Goal: Task Accomplishment & Management: Manage account settings

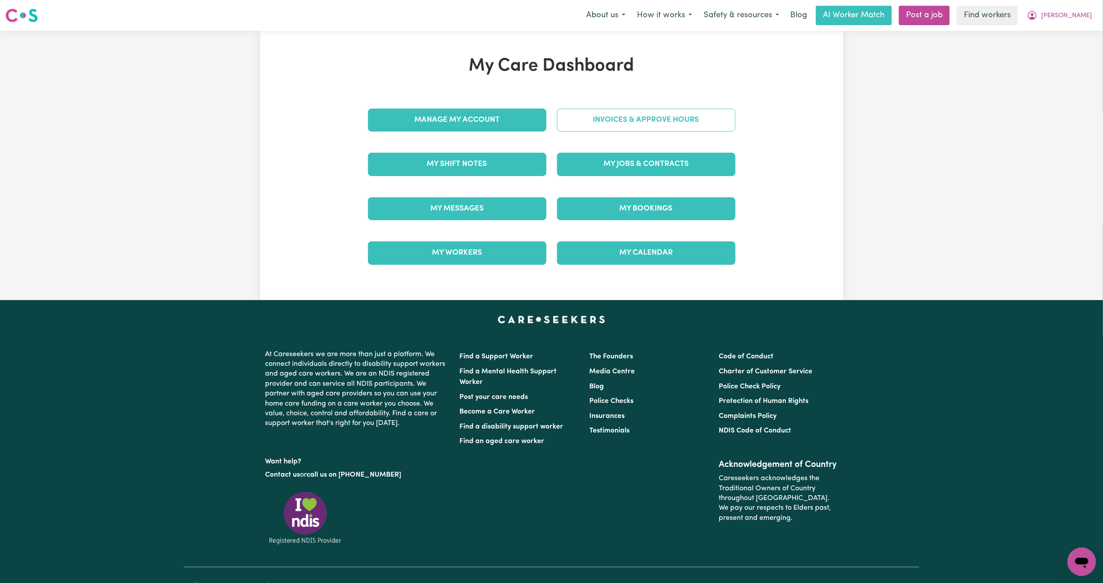
drag, startPoint x: 0, startPoint y: 0, endPoint x: 638, endPoint y: 129, distance: 650.5
click at [638, 129] on link "Invoices & Approve Hours" at bounding box center [646, 120] width 178 height 23
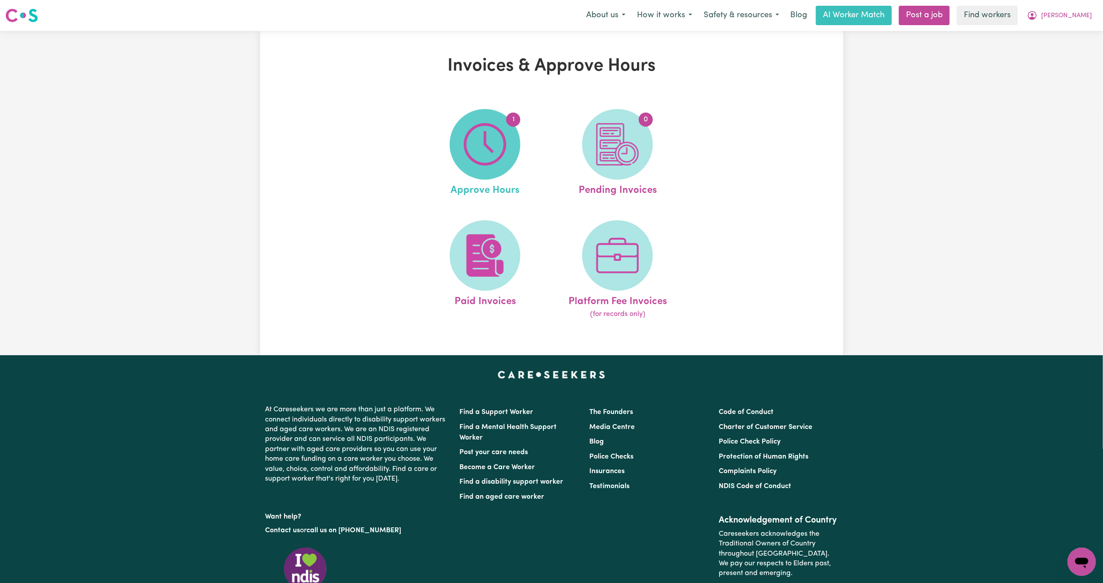
click at [483, 151] on img at bounding box center [485, 144] width 42 height 42
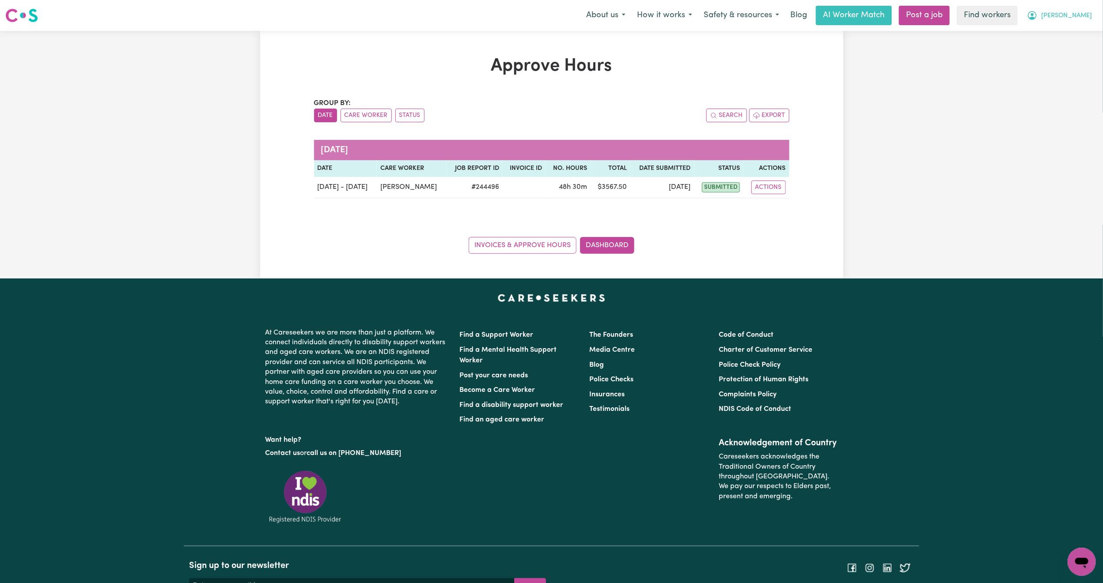
click at [1087, 18] on span "[PERSON_NAME]" at bounding box center [1066, 16] width 51 height 10
click at [1065, 51] on link "Logout" at bounding box center [1062, 50] width 70 height 17
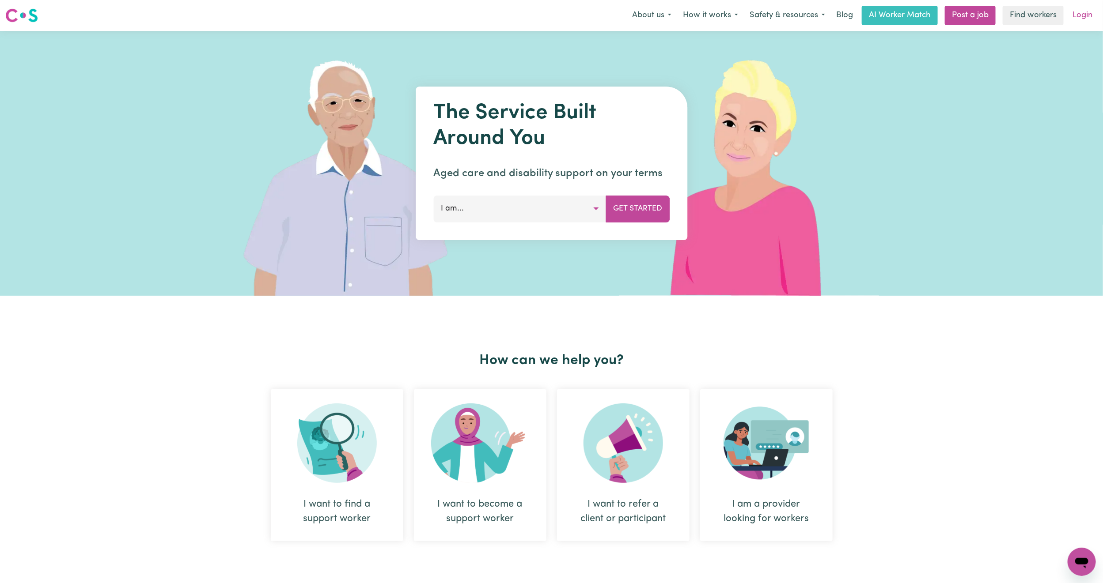
click at [1080, 21] on link "Login" at bounding box center [1082, 15] width 30 height 19
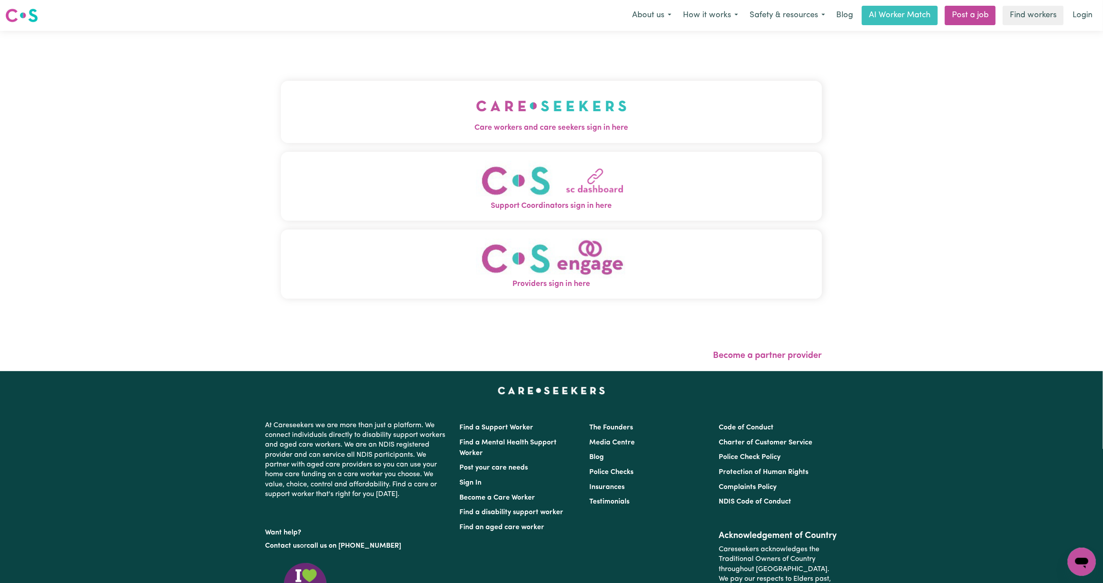
click at [624, 97] on button "Care workers and care seekers sign in here" at bounding box center [551, 112] width 541 height 62
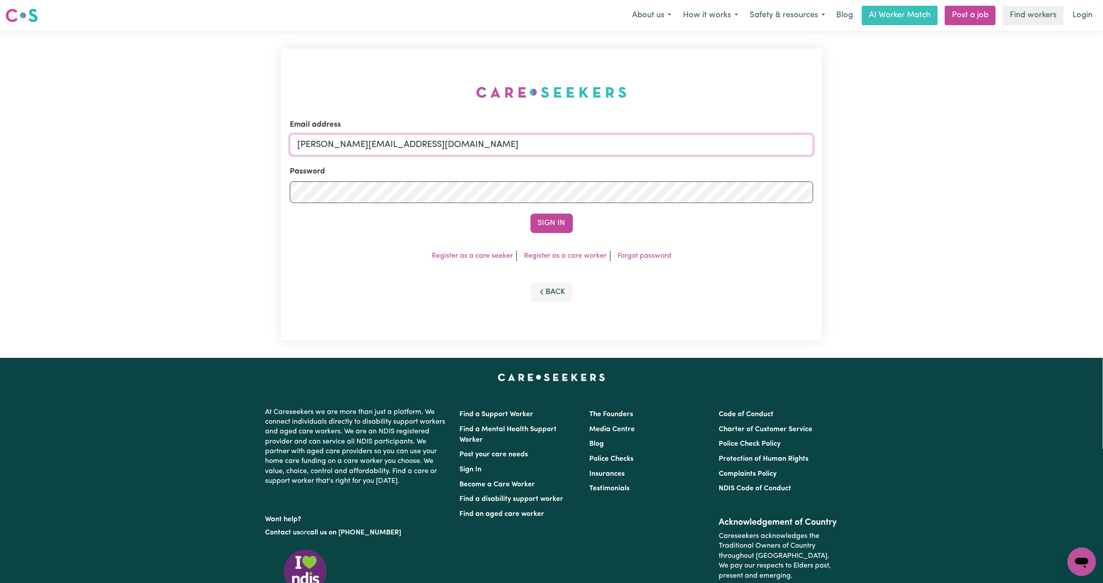
drag, startPoint x: 483, startPoint y: 148, endPoint x: 494, endPoint y: 150, distance: 11.6
click at [483, 148] on input "[PERSON_NAME][EMAIL_ADDRESS][DOMAIN_NAME]" at bounding box center [551, 144] width 523 height 21
drag, startPoint x: 339, startPoint y: 146, endPoint x: 554, endPoint y: 156, distance: 214.9
click at [554, 156] on form "Email address [EMAIL_ADDRESS][PERSON_NAME][DOMAIN_NAME] Password Sign In" at bounding box center [551, 176] width 523 height 114
click at [433, 134] on input "[EMAIL_ADDRESS][PERSON_NAME][DOMAIN_NAME]" at bounding box center [551, 144] width 523 height 21
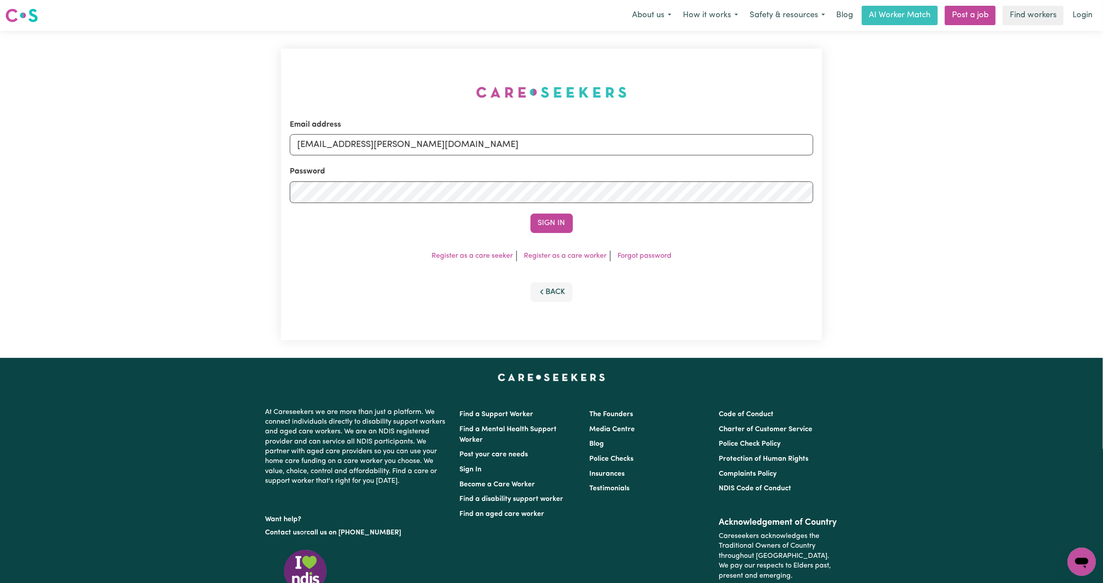
drag, startPoint x: 348, startPoint y: 147, endPoint x: 651, endPoint y: 169, distance: 303.3
click at [661, 168] on form "Email address [EMAIL_ADDRESS][PERSON_NAME][DOMAIN_NAME] Password Sign In" at bounding box center [551, 176] width 523 height 114
type input "superuser~[PERSON_NAME][EMAIL_ADDRESS][PERSON_NAME][DOMAIN_NAME]"
click at [558, 218] on button "Sign In" at bounding box center [551, 223] width 42 height 19
